Goal: Understand process/instructions

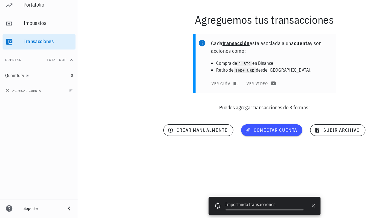
click at [102, 129] on p "Puedes agregar transacciones de 3 formas:" at bounding box center [222, 127] width 313 height 7
click at [107, 107] on div "Cada transacción esta asociada a una cuenta y son acciones como: Compra de 1 BT…" at bounding box center [222, 100] width 320 height 76
click at [109, 127] on p "Puedes agregar transacciones de 3 formas:" at bounding box center [222, 127] width 313 height 7
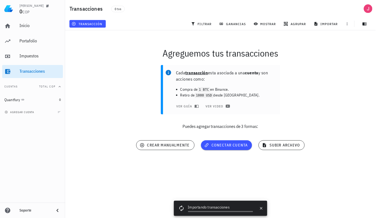
click at [130, 92] on div "Cada transacción esta asociada a una cuenta y son acciones como: Compra de 1 BT…" at bounding box center [222, 100] width 320 height 76
click at [187, 213] on icon at bounding box center [182, 210] width 8 height 8
click at [271, 27] on button "mostrar" at bounding box center [267, 24] width 28 height 8
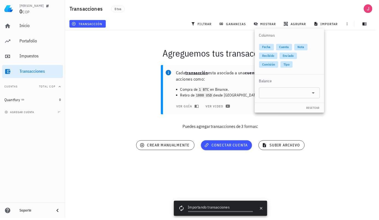
click at [332, 168] on div "Agreguemos tus transacciones Cada transacción esta asociada a una cuenta y son …" at bounding box center [222, 101] width 320 height 148
